Goal: Task Accomplishment & Management: Manage account settings

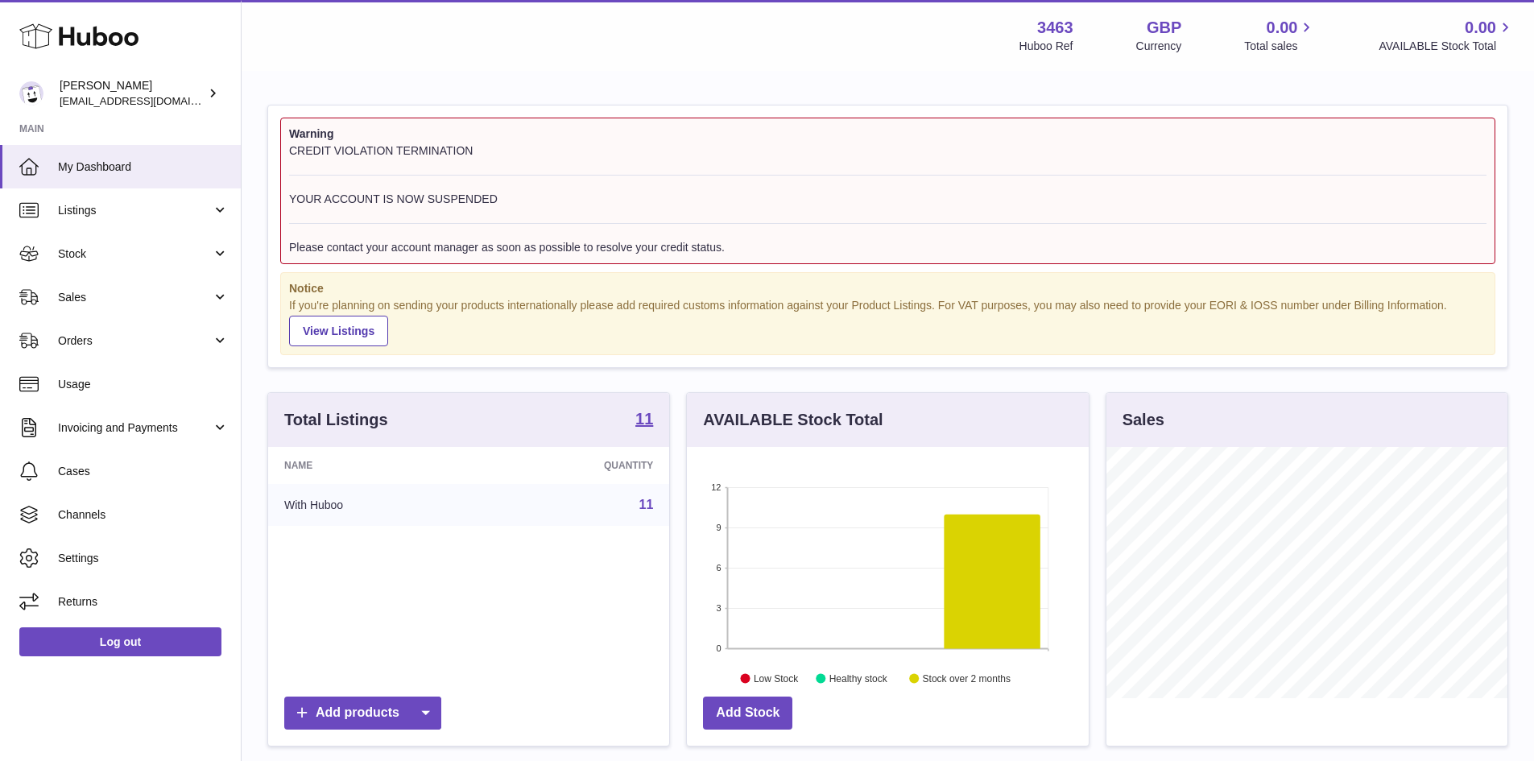
scroll to position [251, 402]
click at [200, 97] on span "[EMAIL_ADDRESS][DOMAIN_NAME]" at bounding box center [148, 100] width 177 height 13
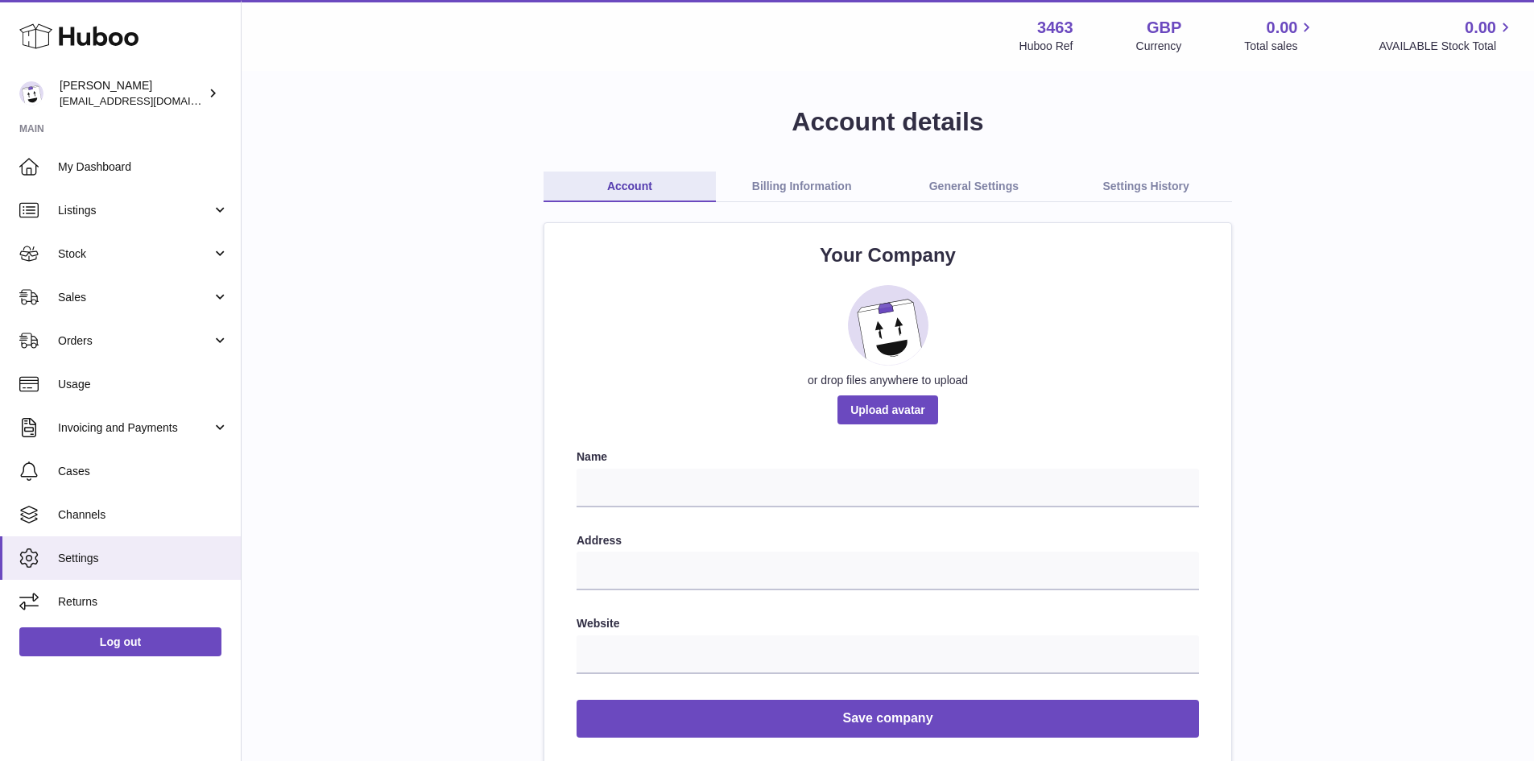
click at [812, 186] on link "Billing Information" at bounding box center [802, 187] width 172 height 31
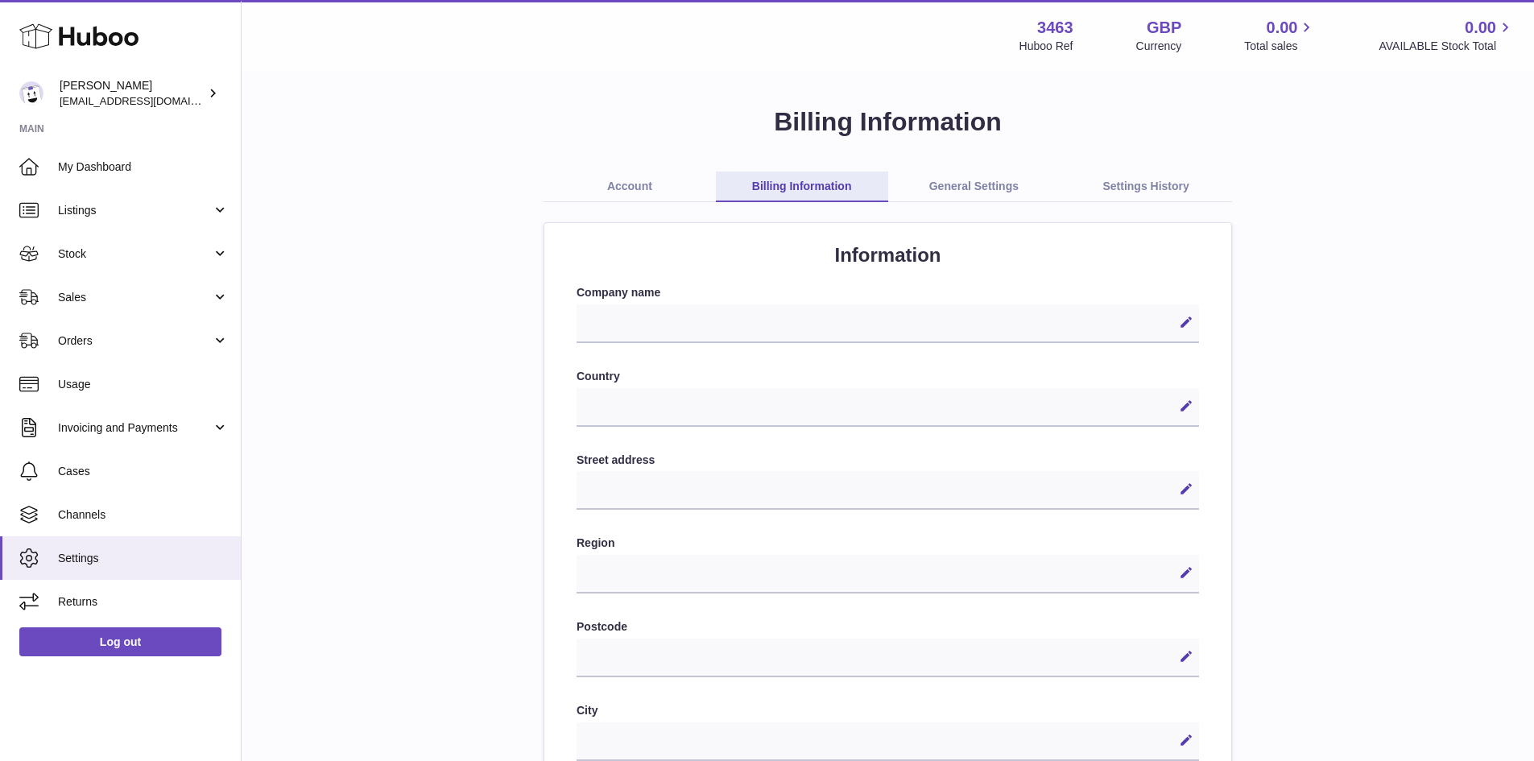
select select
